Goal: Obtain resource: Download file/media

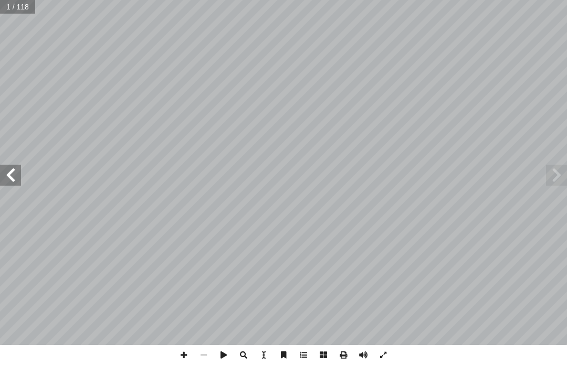
click at [556, 184] on span at bounding box center [556, 175] width 21 height 21
click at [564, 176] on span at bounding box center [556, 175] width 21 height 21
click at [564, 180] on span at bounding box center [556, 175] width 21 height 21
click at [553, 178] on span at bounding box center [556, 175] width 21 height 21
click at [551, 179] on span at bounding box center [556, 175] width 21 height 21
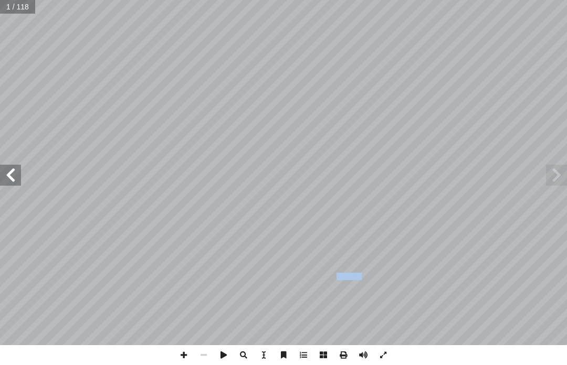
click at [548, 175] on span at bounding box center [556, 175] width 21 height 21
click at [559, 173] on span at bounding box center [556, 175] width 21 height 21
click at [546, 179] on span at bounding box center [556, 175] width 21 height 21
click at [557, 185] on span at bounding box center [556, 175] width 21 height 21
click at [16, 173] on span at bounding box center [10, 175] width 21 height 21
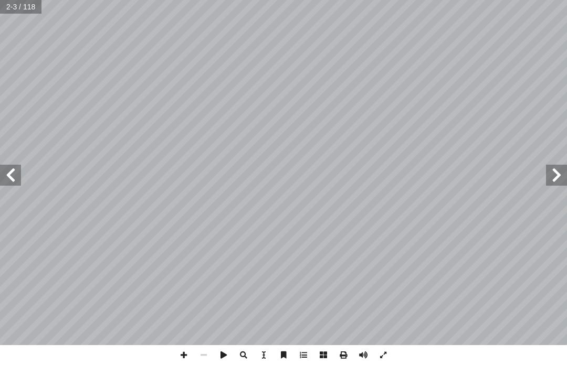
click at [8, 174] on span at bounding box center [10, 175] width 21 height 21
click at [7, 175] on span at bounding box center [10, 175] width 21 height 21
click at [9, 174] on span at bounding box center [10, 175] width 21 height 21
click at [7, 170] on span at bounding box center [10, 175] width 21 height 21
click at [8, 173] on span at bounding box center [10, 175] width 21 height 21
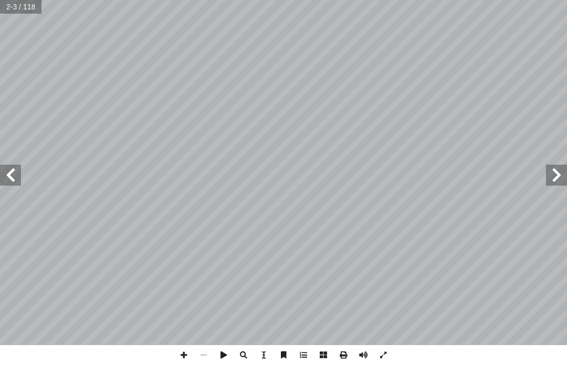
click at [8, 174] on span at bounding box center [10, 175] width 21 height 21
click at [16, 172] on span at bounding box center [10, 175] width 21 height 21
click at [15, 184] on span at bounding box center [10, 175] width 21 height 21
click at [16, 180] on span at bounding box center [10, 175] width 21 height 21
click at [15, 181] on span at bounding box center [10, 175] width 21 height 21
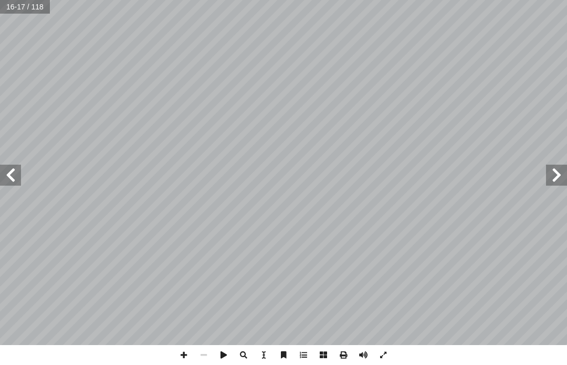
click at [552, 177] on span at bounding box center [556, 175] width 21 height 21
click at [550, 174] on span at bounding box center [556, 175] width 21 height 21
click at [549, 185] on span at bounding box center [556, 175] width 21 height 21
click at [550, 180] on span at bounding box center [556, 175] width 21 height 21
click at [552, 172] on span at bounding box center [556, 175] width 21 height 21
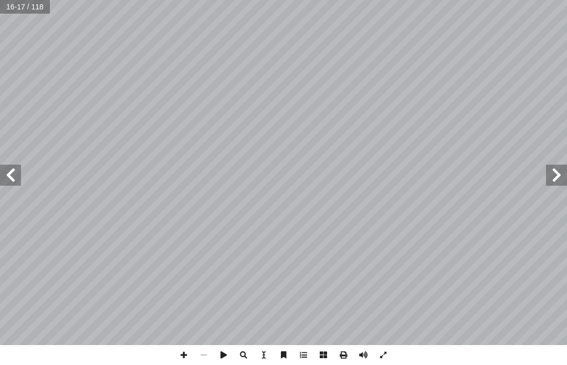
click at [551, 175] on span at bounding box center [556, 175] width 21 height 21
click at [550, 173] on span at bounding box center [556, 175] width 21 height 21
click at [552, 169] on span at bounding box center [556, 175] width 21 height 21
click at [551, 178] on span at bounding box center [556, 175] width 21 height 21
click at [551, 179] on span at bounding box center [556, 175] width 21 height 21
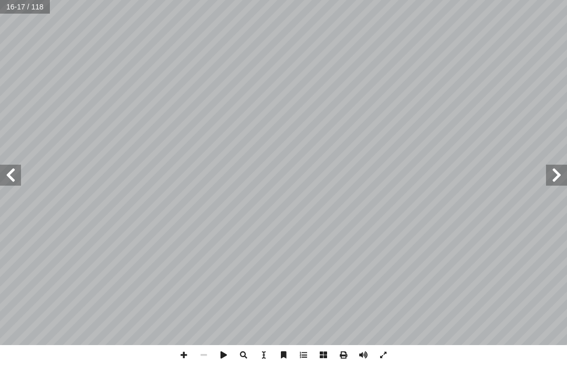
click at [552, 177] on span at bounding box center [556, 175] width 21 height 21
click at [548, 176] on span at bounding box center [556, 175] width 21 height 21
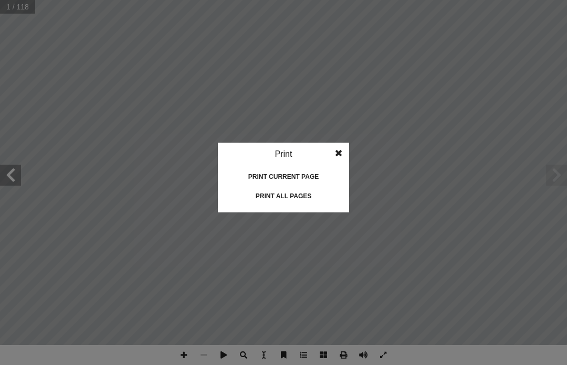
click at [293, 190] on div "Print all pages" at bounding box center [283, 196] width 105 height 17
